Goal: Check status: Check status

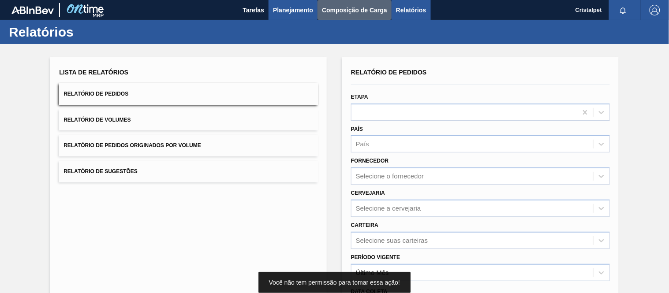
drag, startPoint x: 341, startPoint y: 5, endPoint x: 297, endPoint y: 12, distance: 44.7
click at [341, 6] on span "Composição de Carga" at bounding box center [354, 10] width 65 height 11
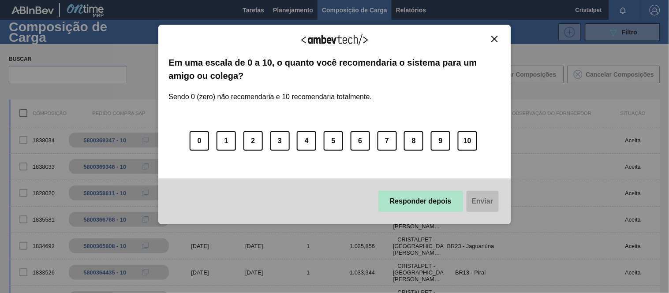
click at [438, 196] on button "Responder depois" at bounding box center [420, 201] width 85 height 21
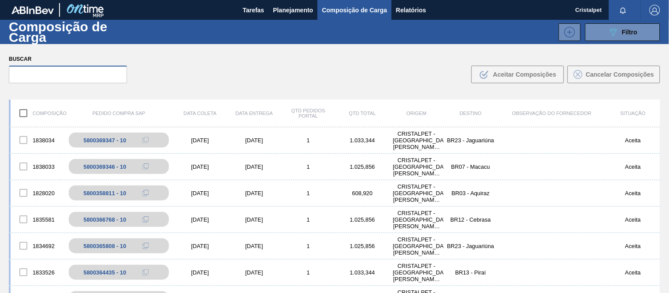
click at [27, 75] on input "text" at bounding box center [68, 75] width 118 height 18
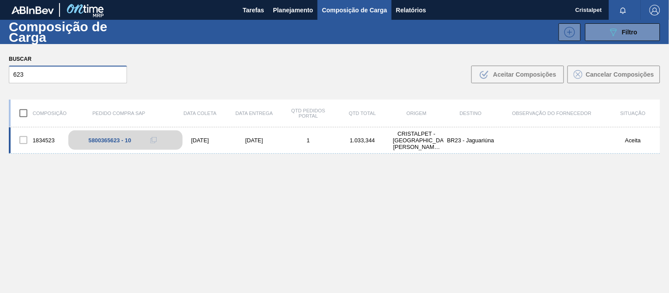
type input "623"
click at [110, 141] on div "5800365623 - 10" at bounding box center [110, 140] width 43 height 7
click at [251, 138] on div "[DATE]" at bounding box center [254, 140] width 54 height 7
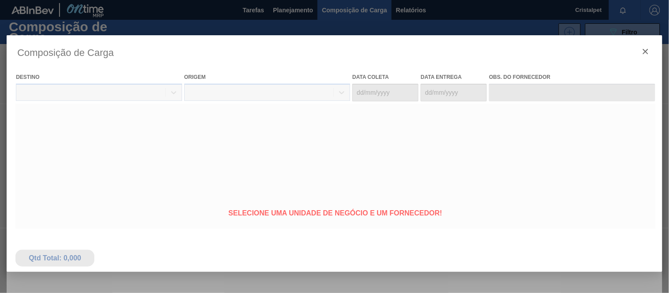
type coleta "[DATE]"
type entrega "[DATE]"
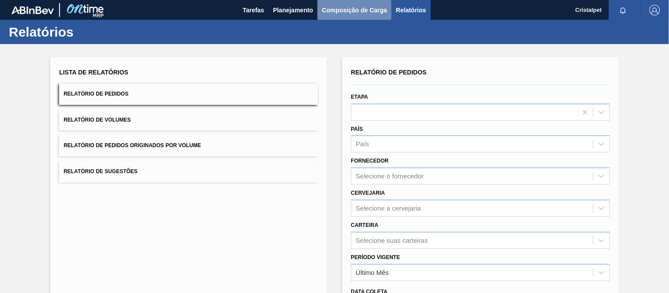
click at [348, 8] on span "Composição de Carga" at bounding box center [354, 10] width 65 height 11
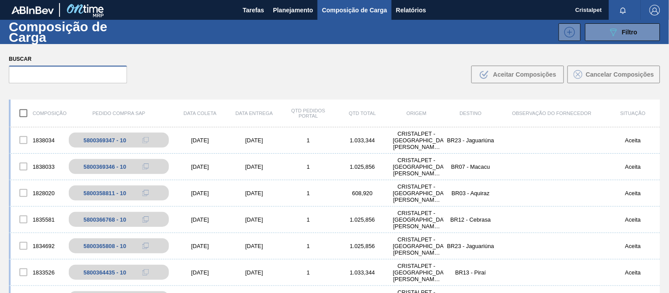
drag, startPoint x: 38, startPoint y: 80, endPoint x: 36, endPoint y: 76, distance: 4.5
click at [36, 80] on input "text" at bounding box center [68, 75] width 118 height 18
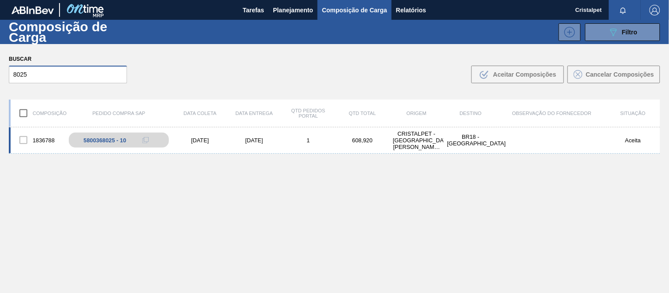
type input "8025"
click at [116, 132] on div "1836788 5800368025 - 10 [DATE] [DATE] 1 608,920 CRISTALPET - [GEOGRAPHIC_DATA][…" at bounding box center [334, 140] width 651 height 26
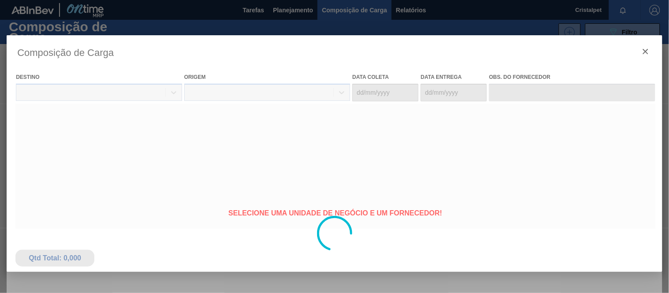
type coleta "[DATE]"
type entrega "[DATE]"
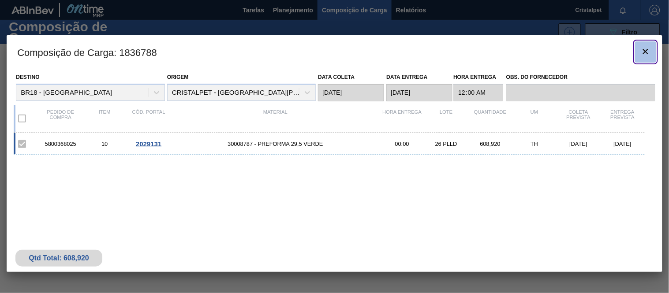
click at [641, 50] on icon "botão de ícone" at bounding box center [645, 51] width 11 height 11
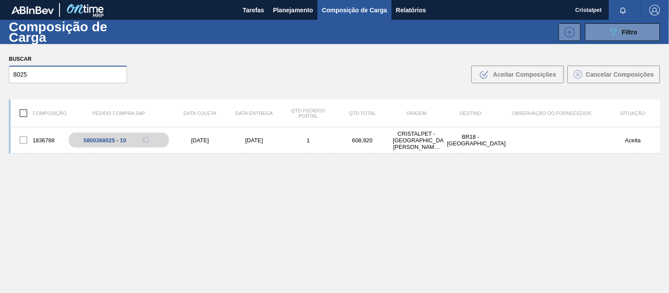
drag, startPoint x: 34, startPoint y: 78, endPoint x: 0, endPoint y: 90, distance: 35.8
click at [0, 90] on div "Buscar 8025 .b{fill:var(--color-action-default)} Aceitar Composições Cancelar C…" at bounding box center [334, 68] width 669 height 48
type input "928"
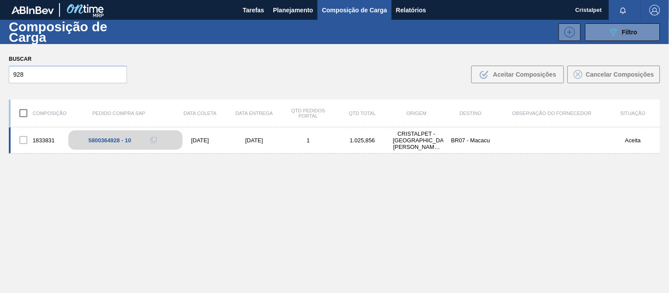
click at [109, 139] on div "5800364928 - 10" at bounding box center [110, 140] width 43 height 7
click at [104, 140] on div "5800364928 - 10" at bounding box center [110, 140] width 43 height 7
click at [194, 142] on div "[DATE]" at bounding box center [200, 140] width 54 height 7
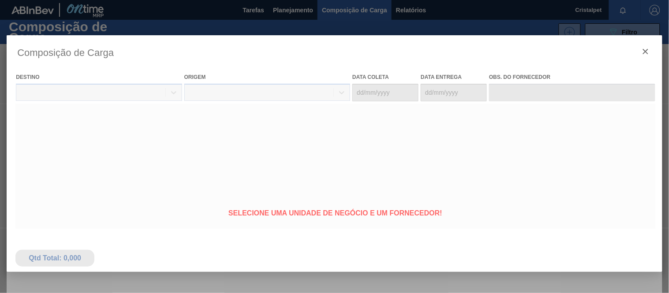
type coleta "[DATE]"
type entrega "[DATE]"
